Goal: Information Seeking & Learning: Learn about a topic

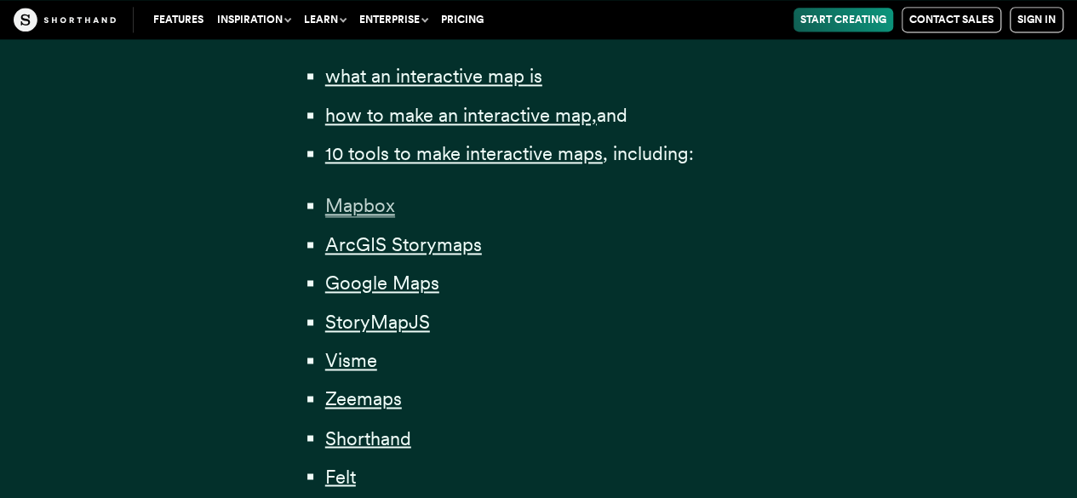
scroll to position [1277, 0]
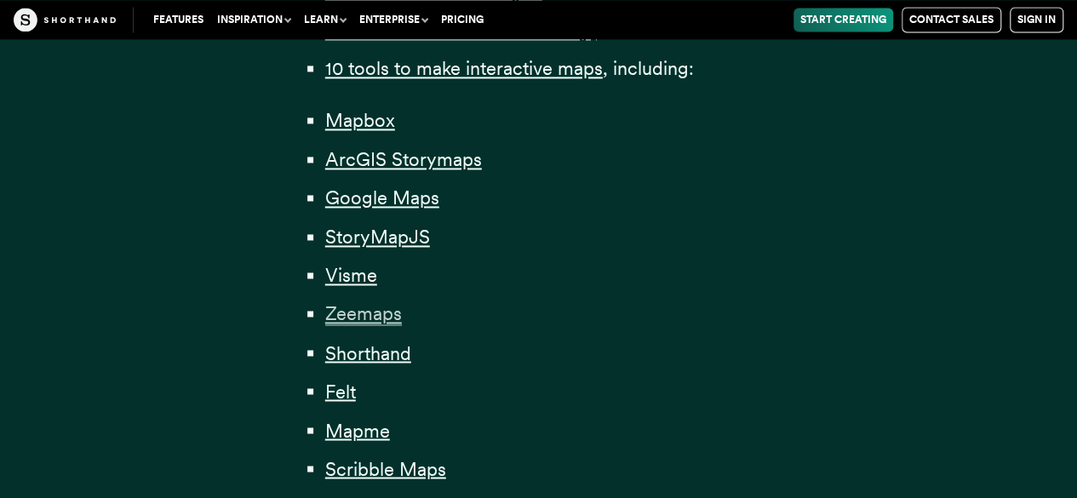
click at [391, 321] on span "Zeemaps" at bounding box center [363, 313] width 77 height 23
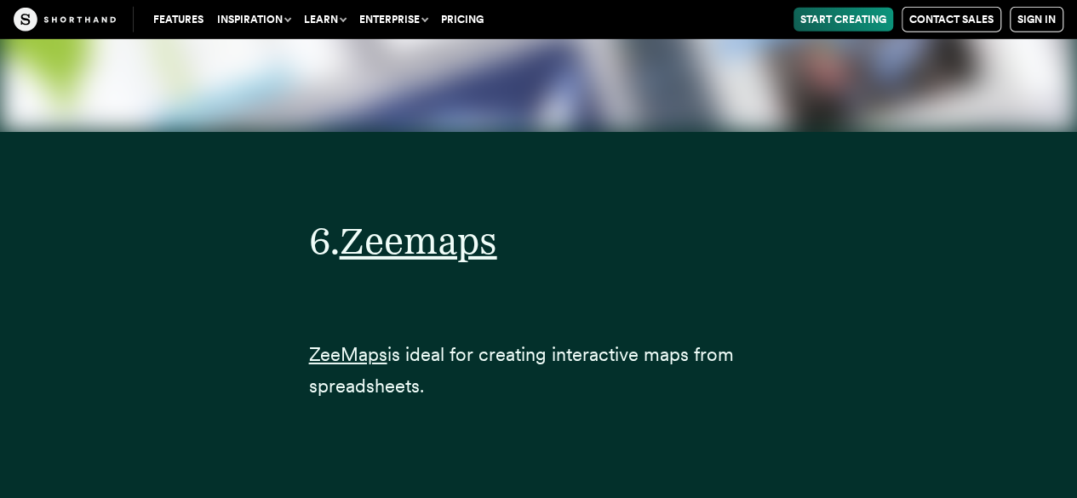
scroll to position [21973, 0]
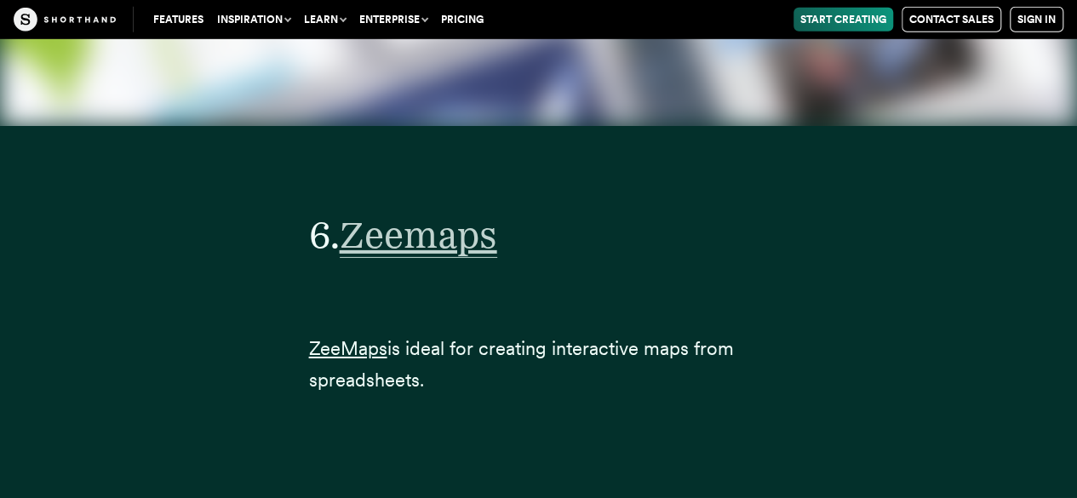
click at [415, 212] on span "Zeemaps" at bounding box center [418, 235] width 157 height 46
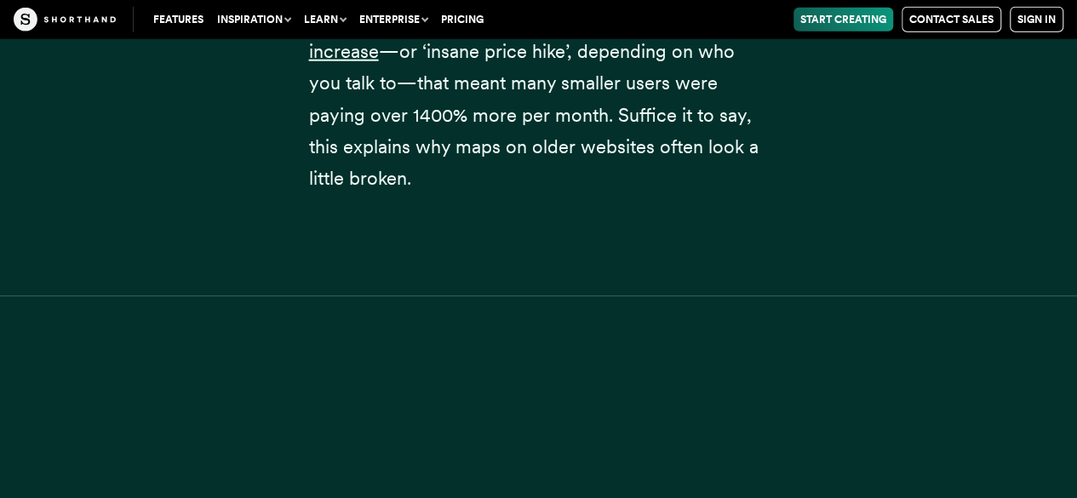
scroll to position [1277, 0]
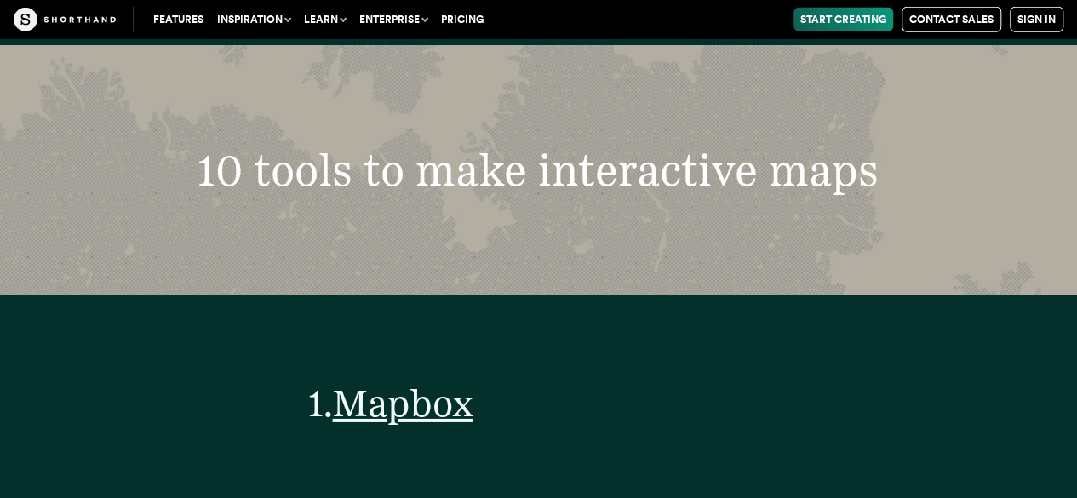
scroll to position [6044, 0]
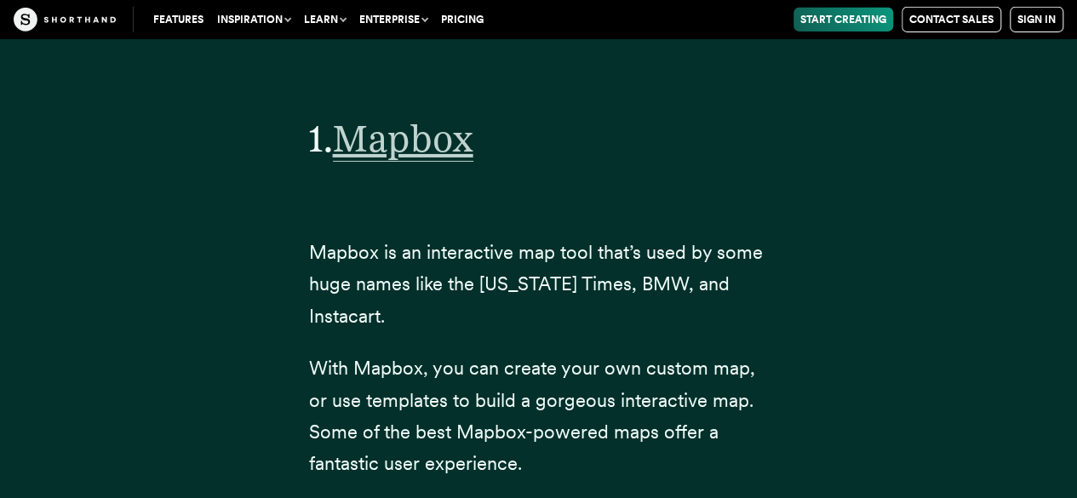
click at [430, 128] on span "Mapbox" at bounding box center [403, 139] width 140 height 46
